Goal: Navigation & Orientation: Find specific page/section

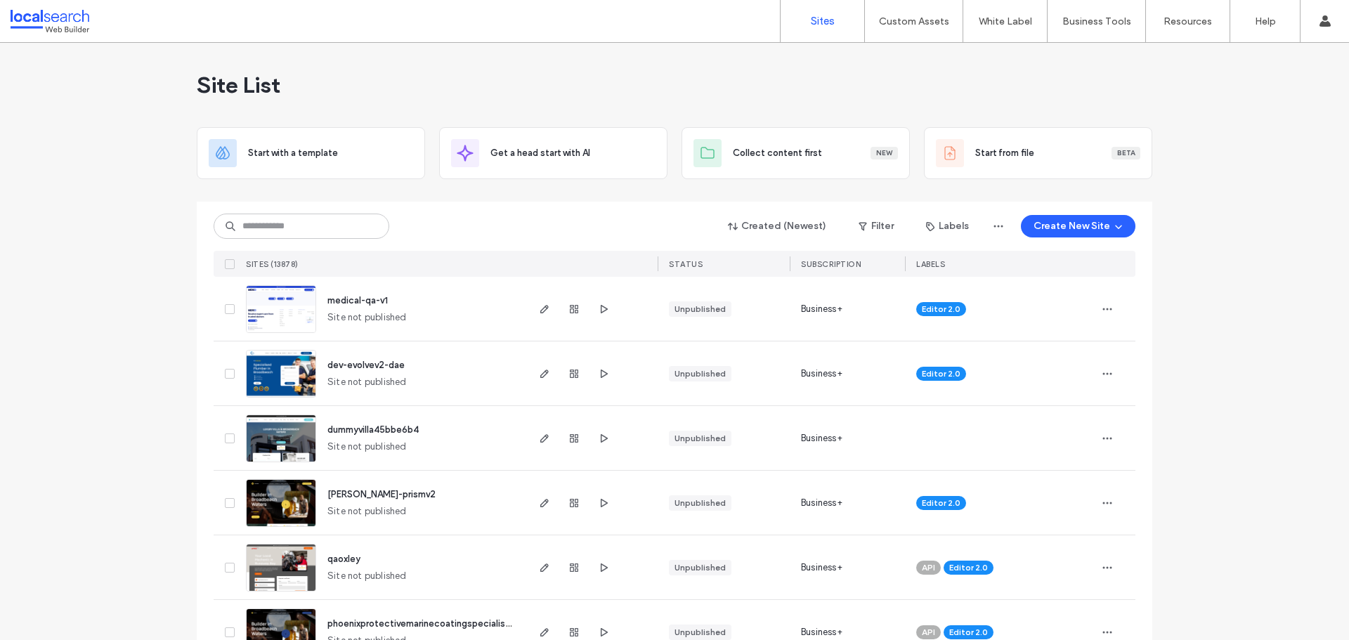
drag, startPoint x: 1285, startPoint y: 339, endPoint x: 1277, endPoint y: 341, distance: 8.0
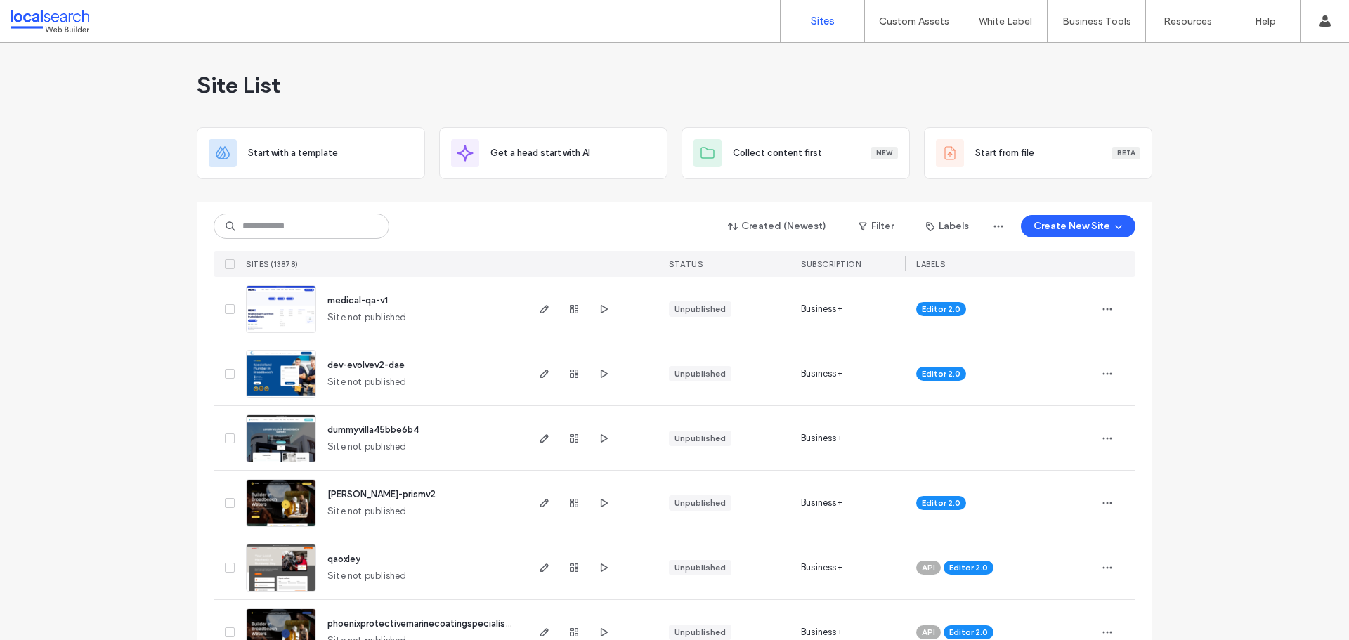
drag, startPoint x: 185, startPoint y: 84, endPoint x: 288, endPoint y: 76, distance: 103.7
click at [341, 85] on div "Site List" at bounding box center [675, 85] width 956 height 84
drag, startPoint x: 193, startPoint y: 89, endPoint x: 287, endPoint y: 83, distance: 93.6
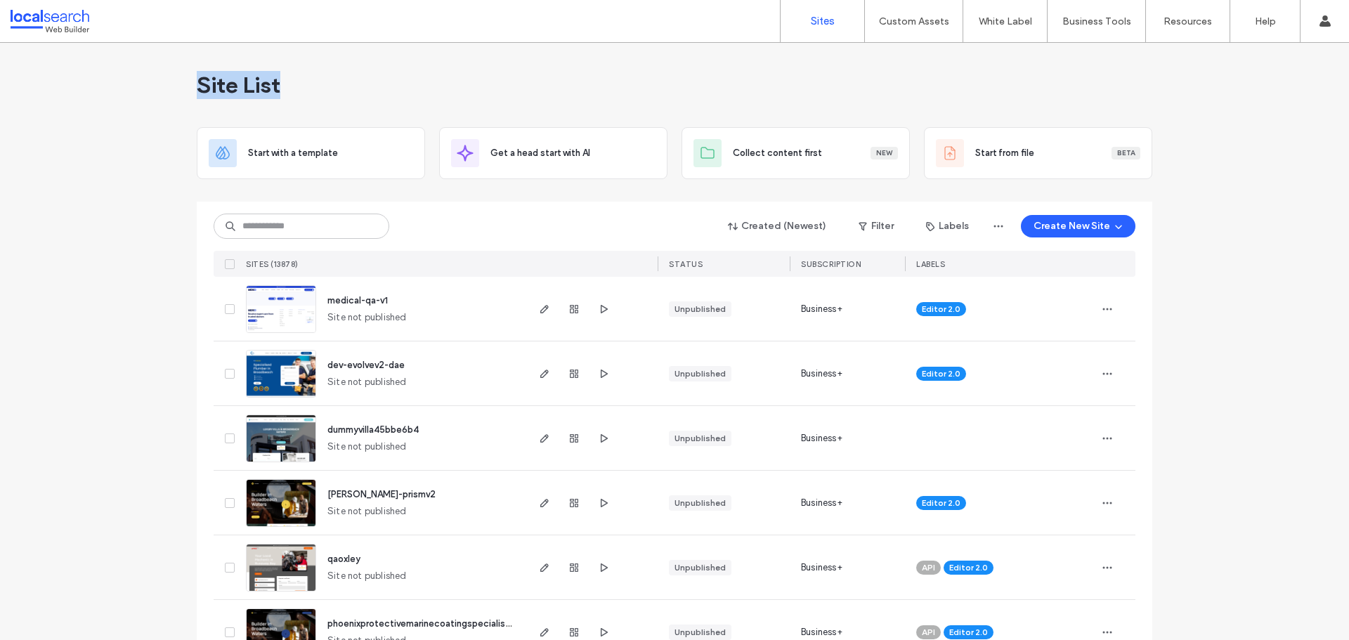
click at [286, 83] on div "Site List" at bounding box center [675, 85] width 956 height 84
click at [330, 94] on div "Site List" at bounding box center [675, 85] width 956 height 84
